Goal: Task Accomplishment & Management: Complete application form

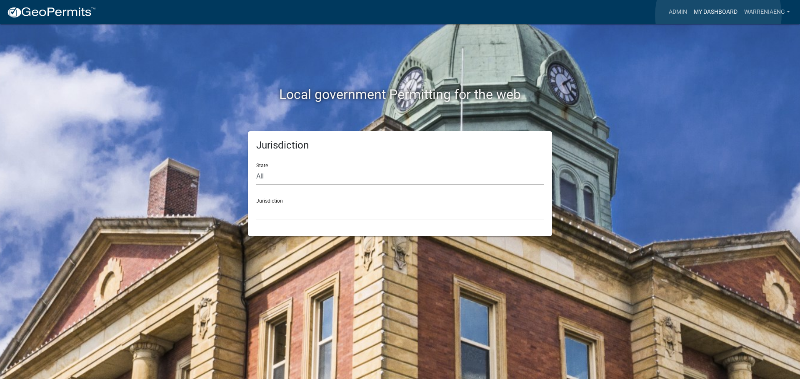
click at [718, 15] on link "My Dashboard" at bounding box center [715, 12] width 50 height 16
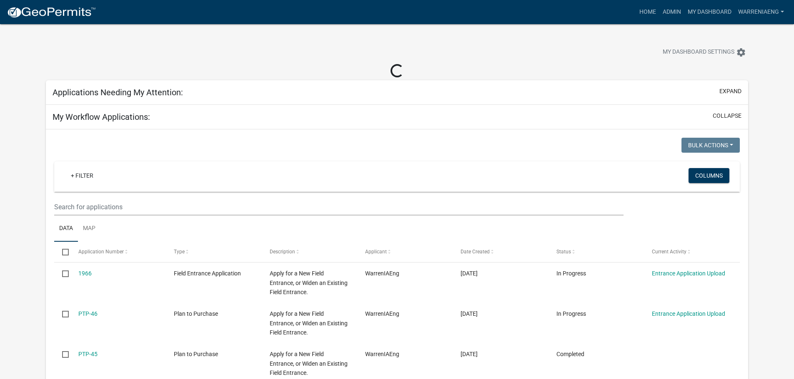
select select "1: 25"
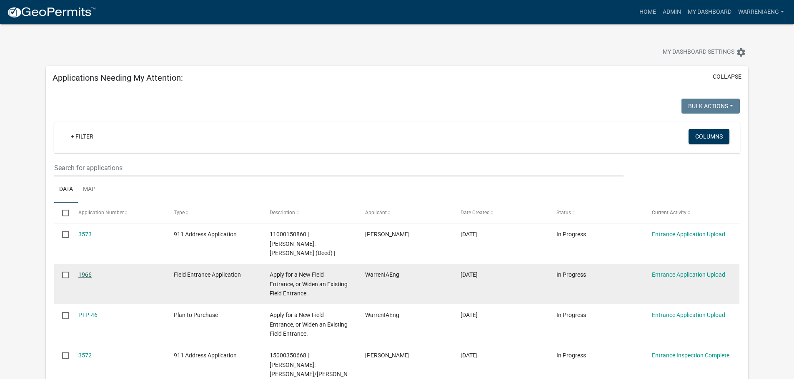
click at [84, 272] on link "1966" at bounding box center [84, 275] width 13 height 7
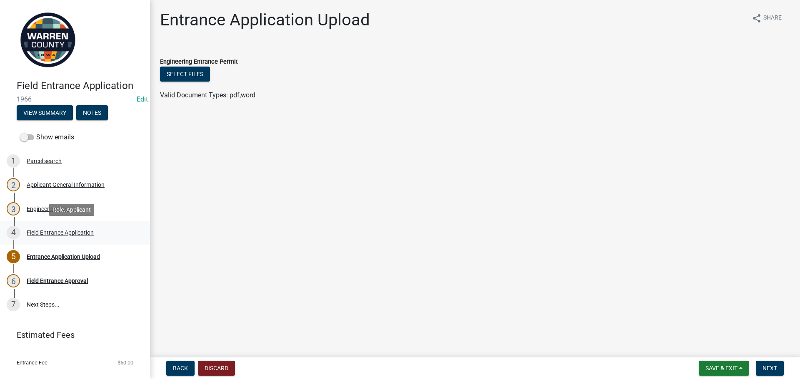
click at [44, 232] on div "Field Entrance Application" at bounding box center [60, 233] width 67 height 6
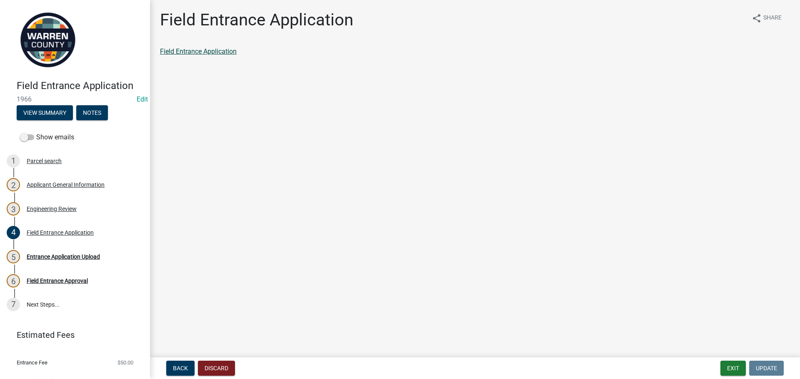
click at [225, 50] on link "Field Entrance Application" at bounding box center [198, 51] width 77 height 8
click at [76, 255] on div "Entrance Application Upload" at bounding box center [63, 257] width 73 height 6
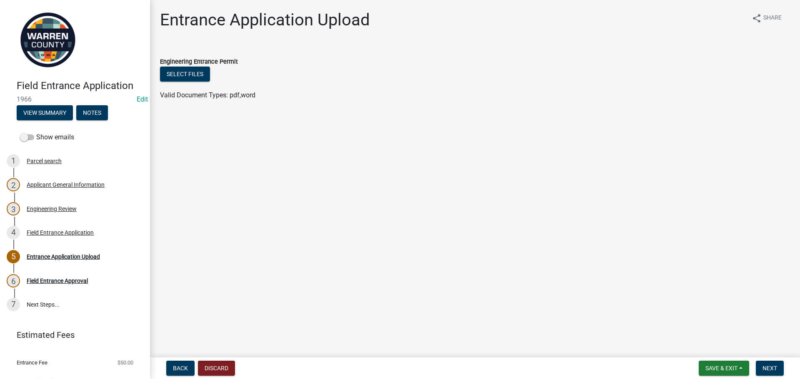
click at [43, 31] on img at bounding box center [48, 40] width 62 height 62
click at [712, 369] on span "Save & Exit" at bounding box center [721, 368] width 32 height 7
click at [712, 346] on button "Save & Exit" at bounding box center [715, 347] width 67 height 20
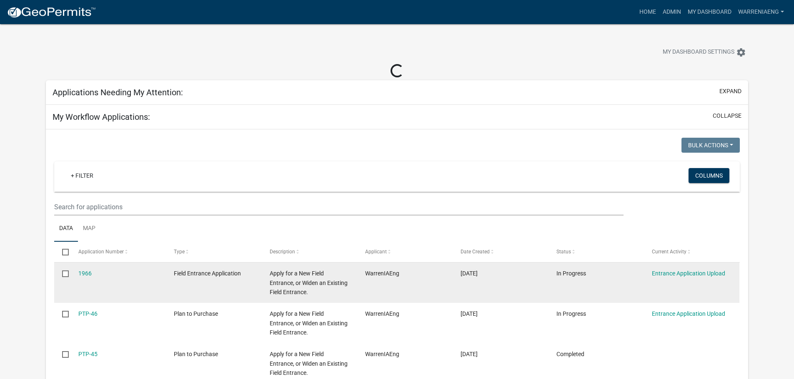
select select "1: 25"
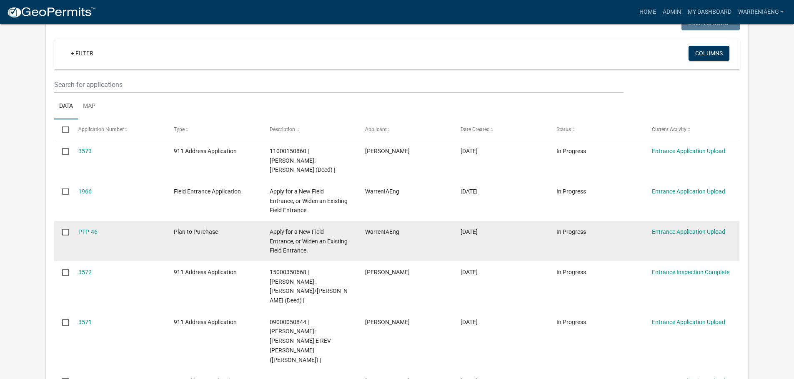
scroll to position [125, 0]
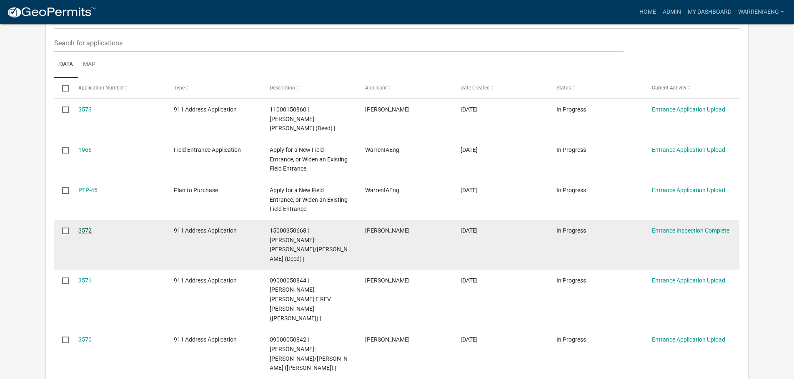
click at [80, 227] on link "3572" at bounding box center [84, 230] width 13 height 7
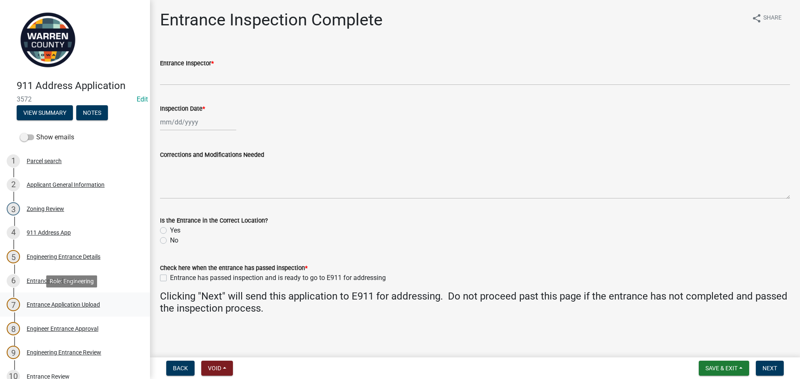
click at [55, 303] on div "Entrance Application Upload" at bounding box center [63, 305] width 73 height 6
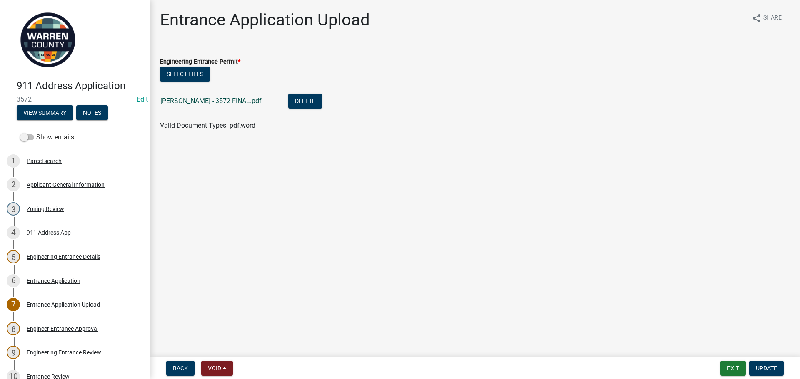
click at [225, 102] on link "[PERSON_NAME] - 3572 FINAL.pdf" at bounding box center [210, 101] width 101 height 8
click at [730, 371] on button "Exit" at bounding box center [732, 368] width 25 height 15
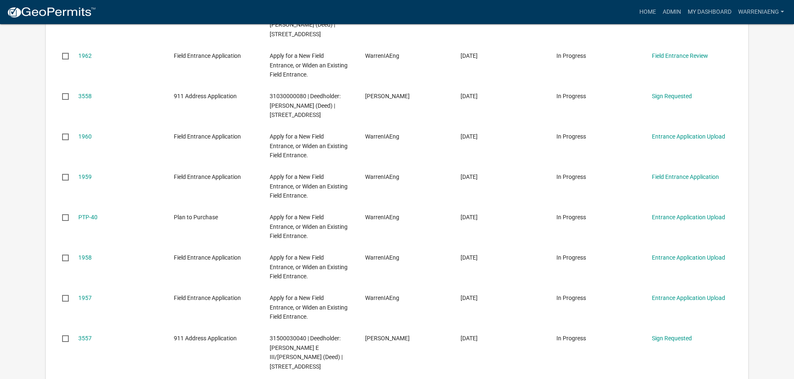
scroll to position [1208, 0]
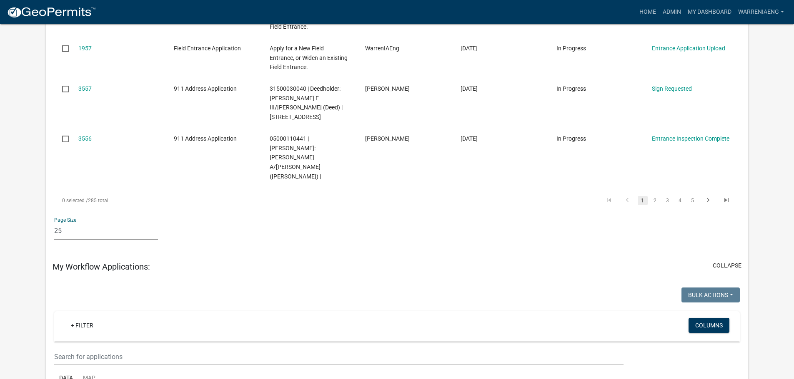
click at [74, 223] on select "10 25 50 100" at bounding box center [106, 231] width 104 height 17
select select "2: 50"
click at [54, 223] on select "10 25 50 100" at bounding box center [106, 231] width 104 height 17
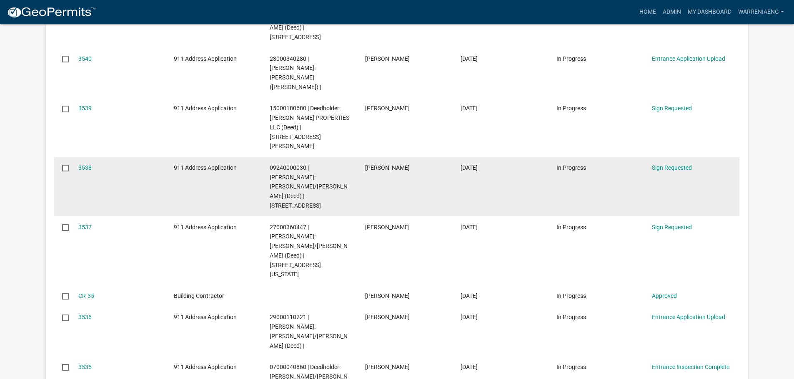
scroll to position [2124, 0]
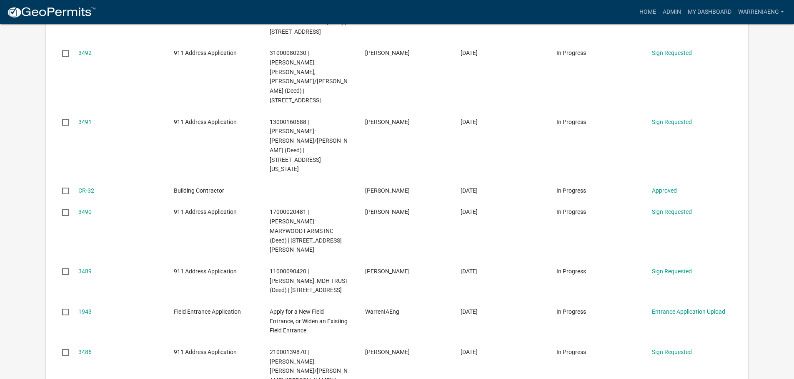
scroll to position [1779, 0]
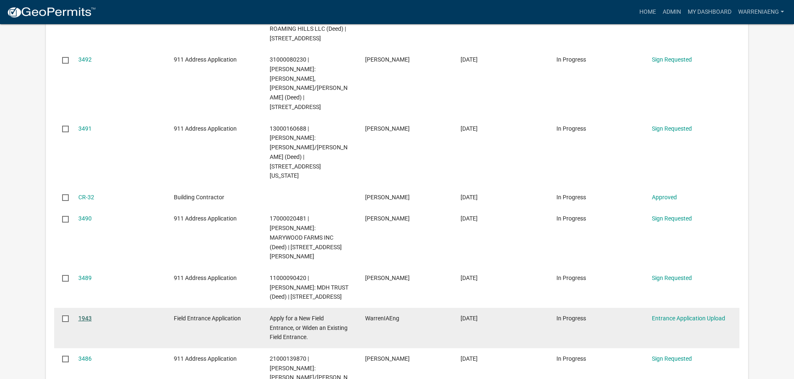
click at [91, 315] on link "1943" at bounding box center [84, 318] width 13 height 7
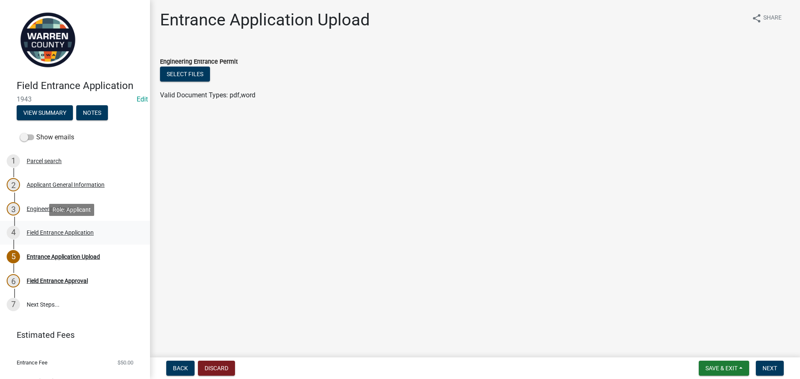
click at [72, 236] on div "Field Entrance Application" at bounding box center [60, 233] width 67 height 6
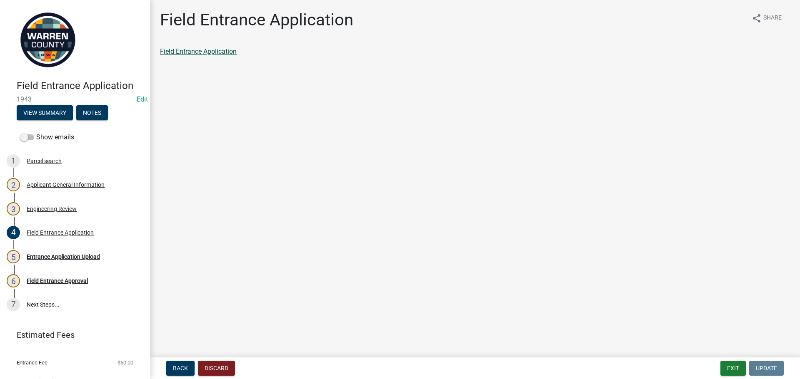
click at [201, 53] on link "Field Entrance Application" at bounding box center [198, 51] width 77 height 8
click at [84, 257] on div "Entrance Application Upload" at bounding box center [63, 257] width 73 height 6
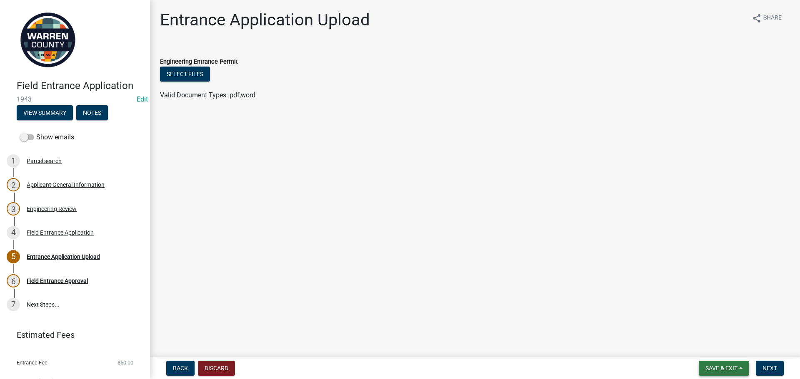
click at [721, 368] on span "Save & Exit" at bounding box center [721, 368] width 32 height 7
click at [719, 348] on button "Save & Exit" at bounding box center [715, 347] width 67 height 20
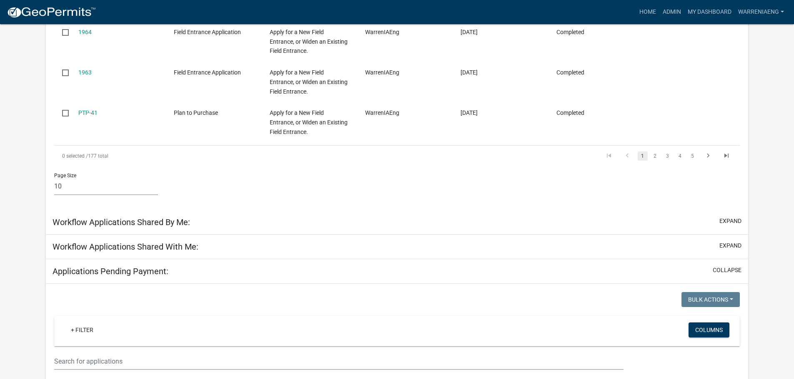
scroll to position [500, 0]
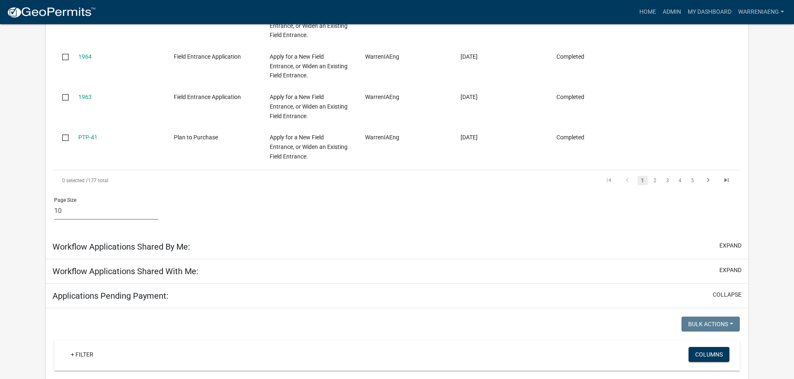
click at [93, 208] on select "10 25 50 100" at bounding box center [106, 211] width 104 height 17
select select "3: 100"
click at [54, 203] on select "10 25 50 100" at bounding box center [106, 211] width 104 height 17
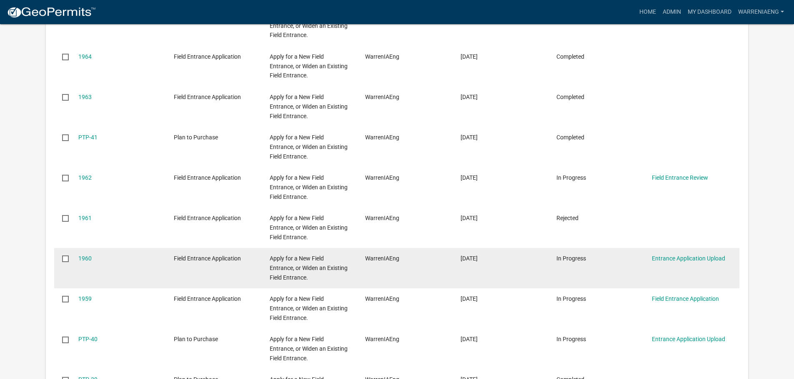
select select "2: 50"
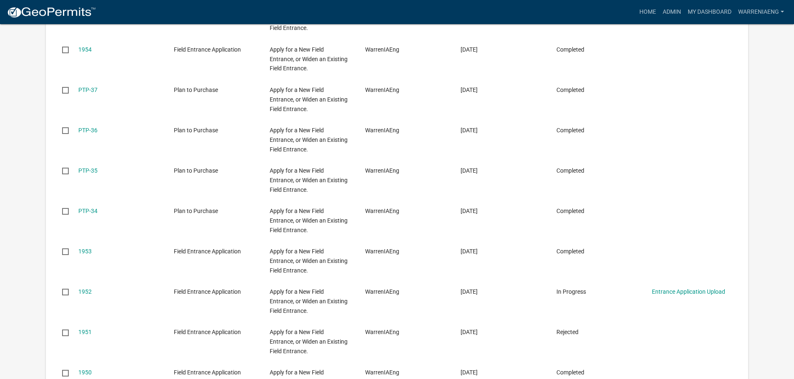
scroll to position [3706, 0]
